Goal: Task Accomplishment & Management: Manage account settings

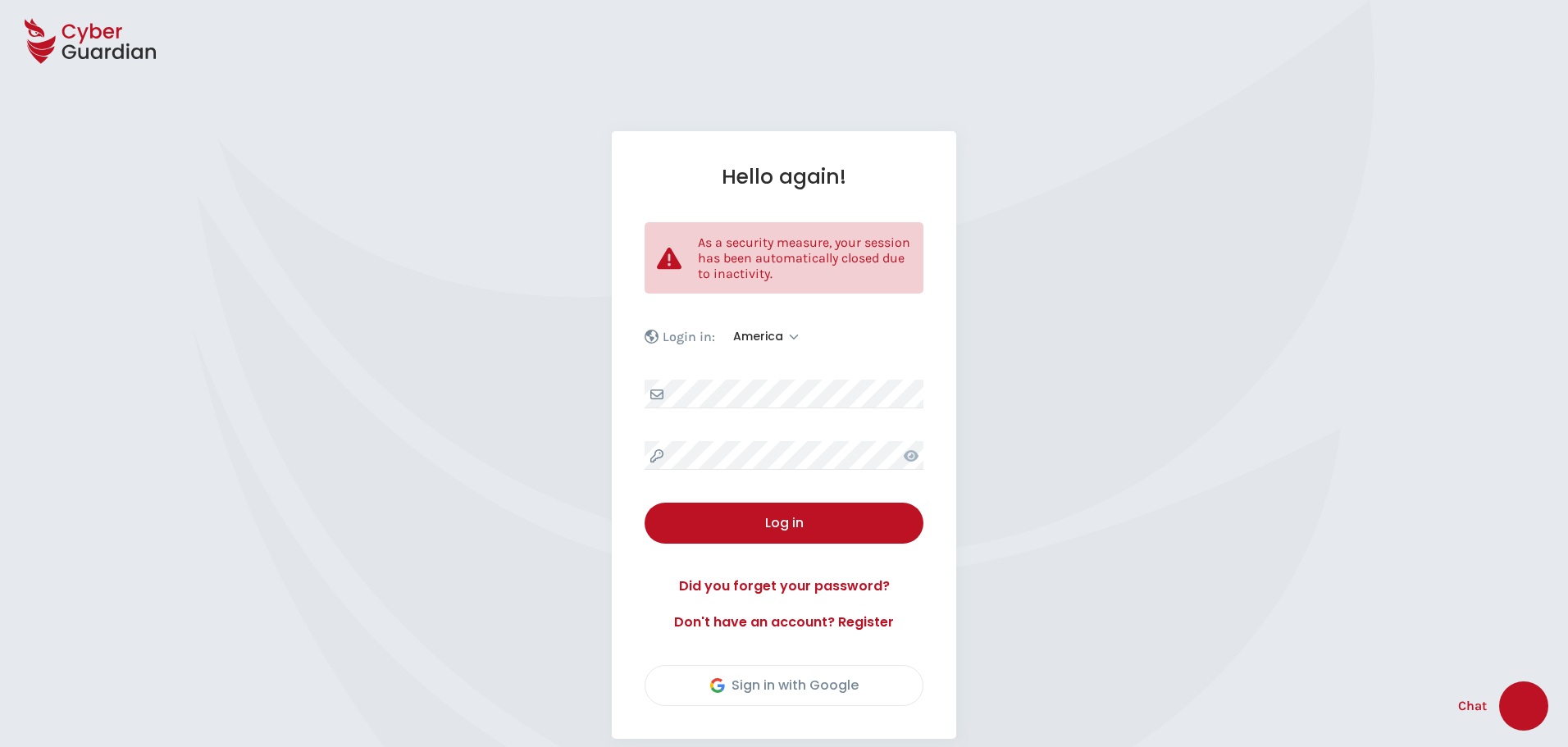
select select "America"
select select "English"
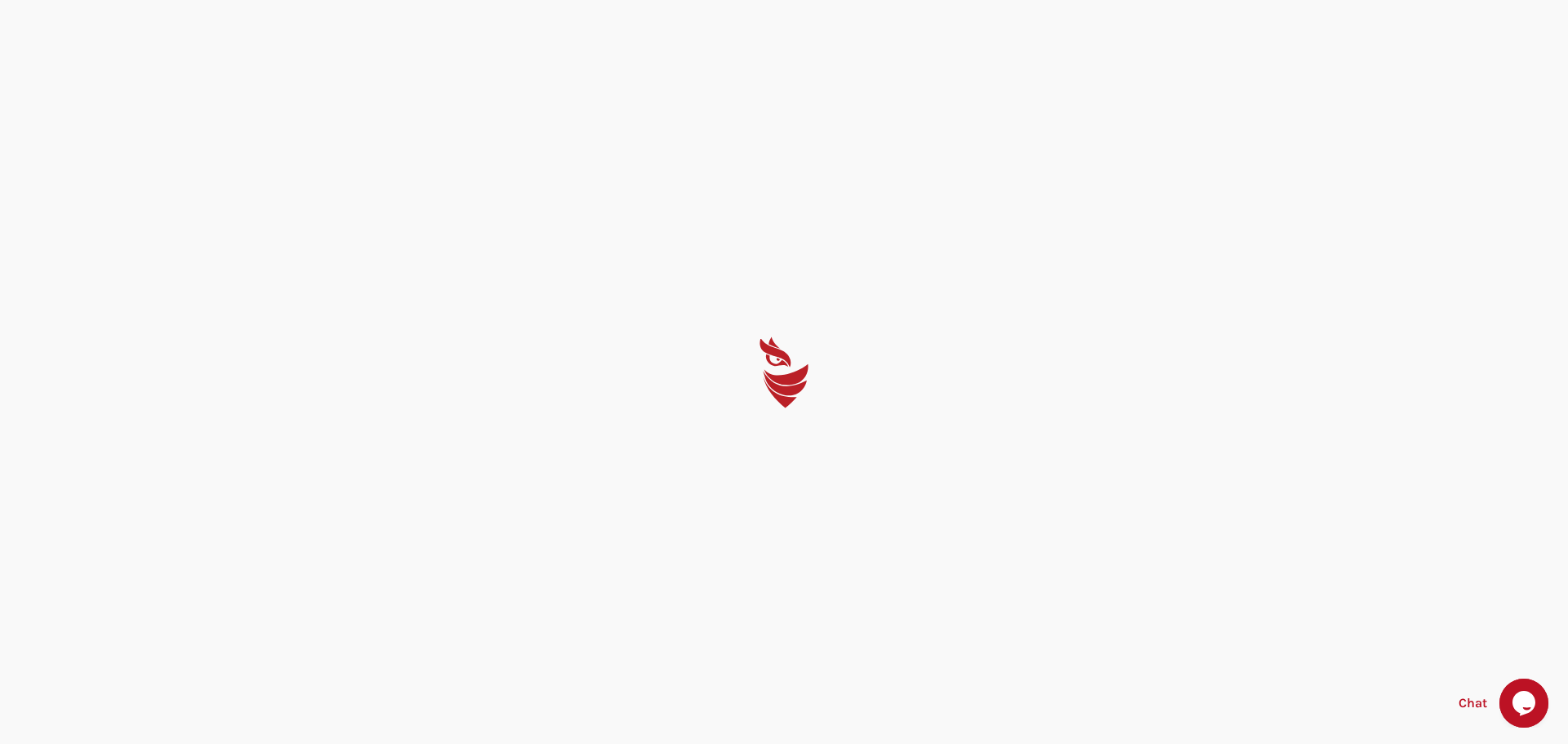
select select "English"
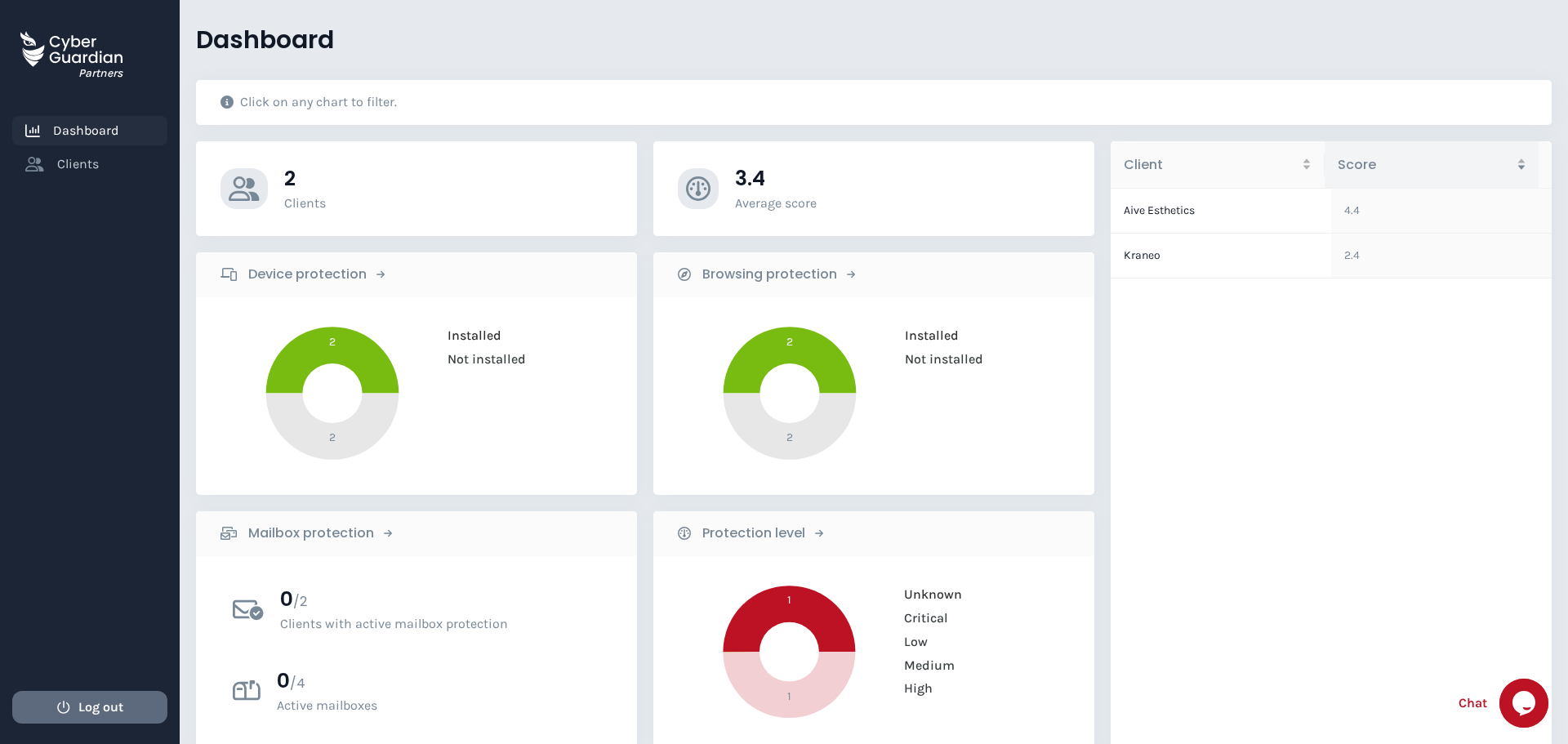
click at [93, 706] on span "Log out" at bounding box center [101, 707] width 45 height 19
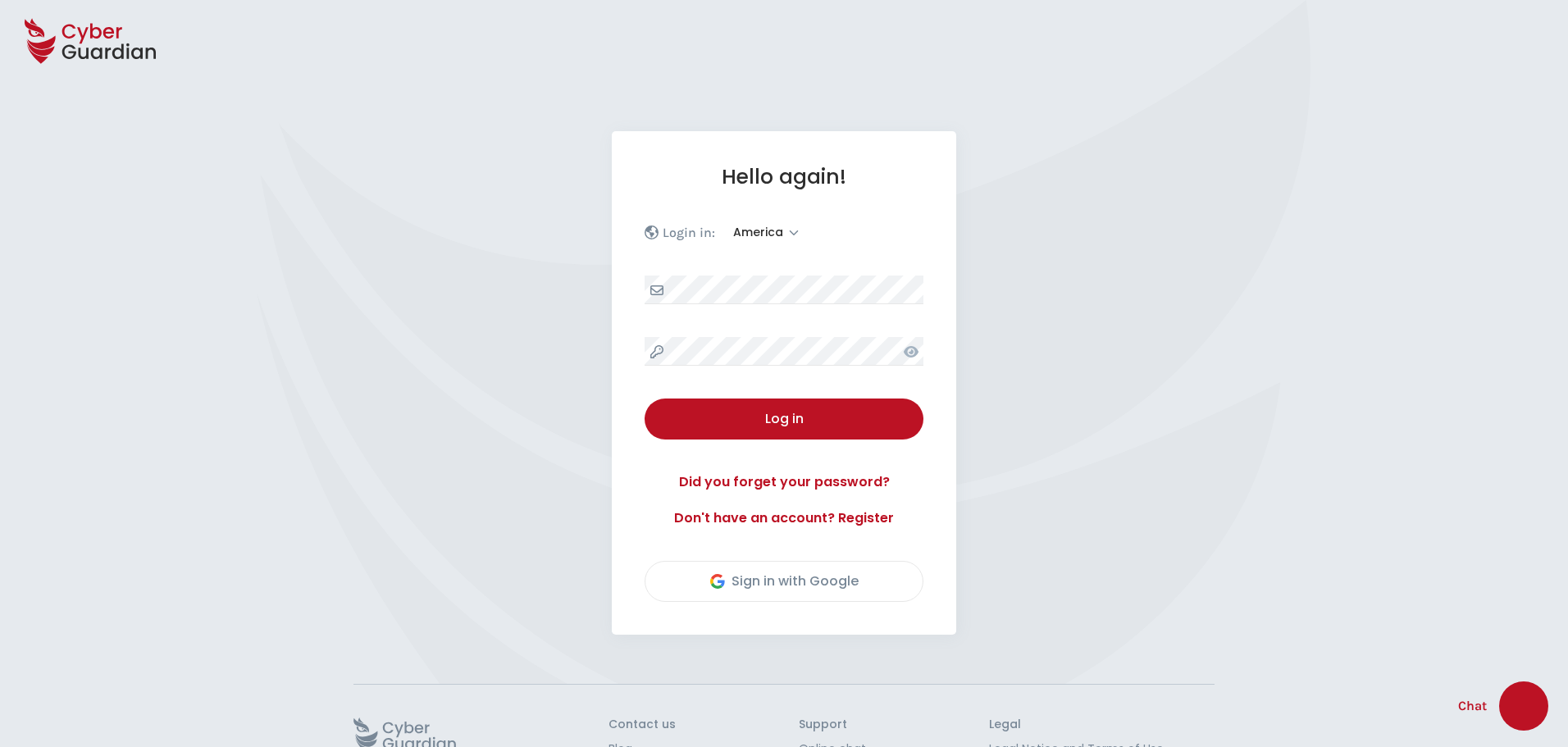
select select "America"
select select "English"
click at [767, 230] on select "Europe America" at bounding box center [766, 232] width 84 height 20
click at [723, 222] on select "Europe America" at bounding box center [766, 232] width 84 height 20
select select "America"
